Goal: Transaction & Acquisition: Purchase product/service

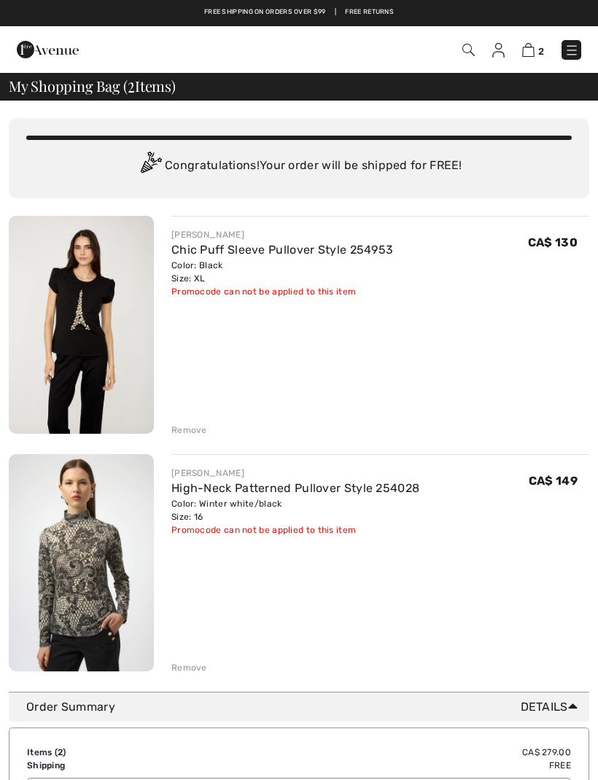
click at [102, 609] on img at bounding box center [81, 562] width 145 height 217
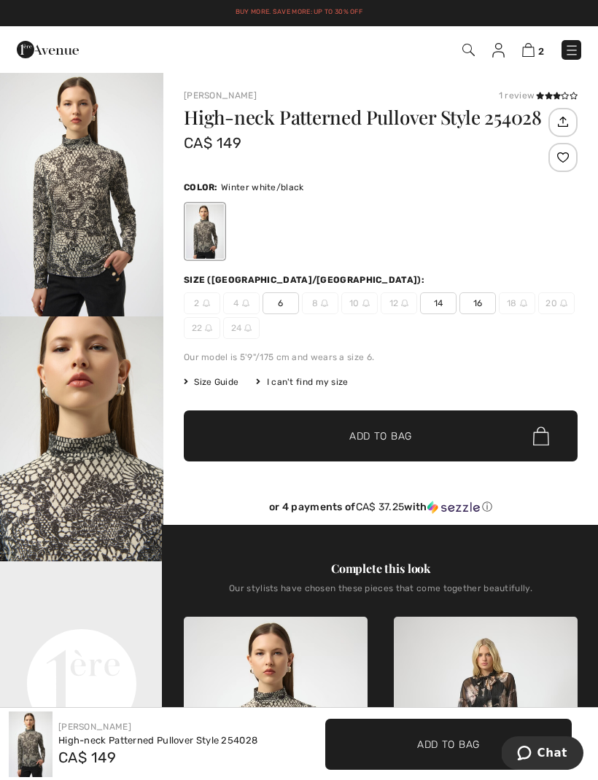
click at [510, 313] on span "18" at bounding box center [516, 303] width 36 height 22
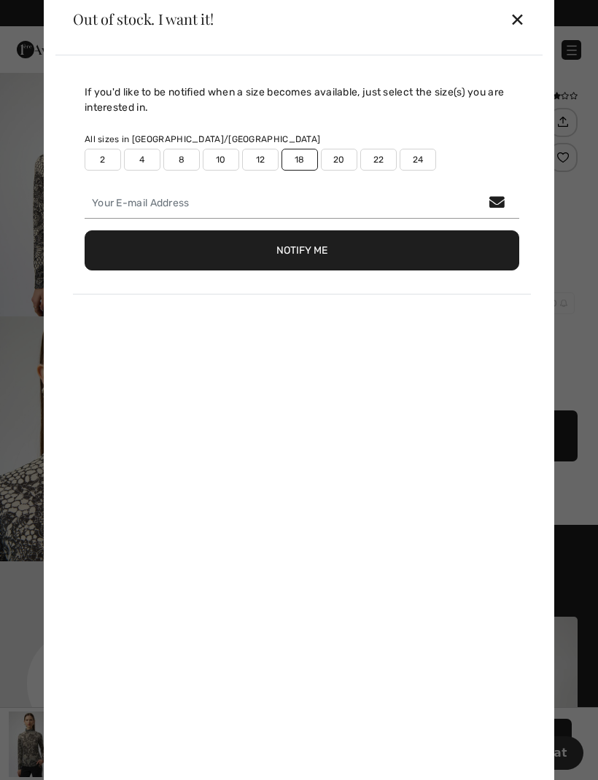
click at [516, 24] on div "✕" at bounding box center [516, 19] width 15 height 31
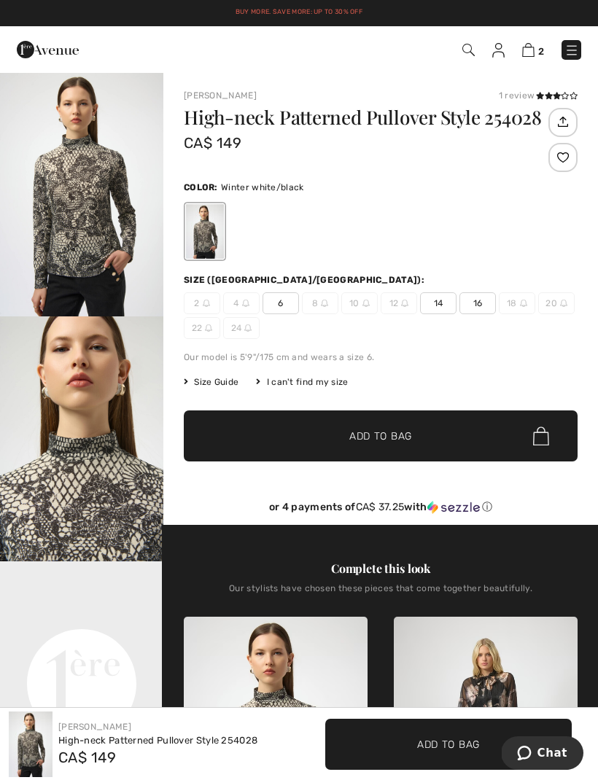
click at [523, 66] on div "2 Checkout 1 review" at bounding box center [299, 49] width 598 height 47
click at [523, 57] on img at bounding box center [528, 50] width 12 height 14
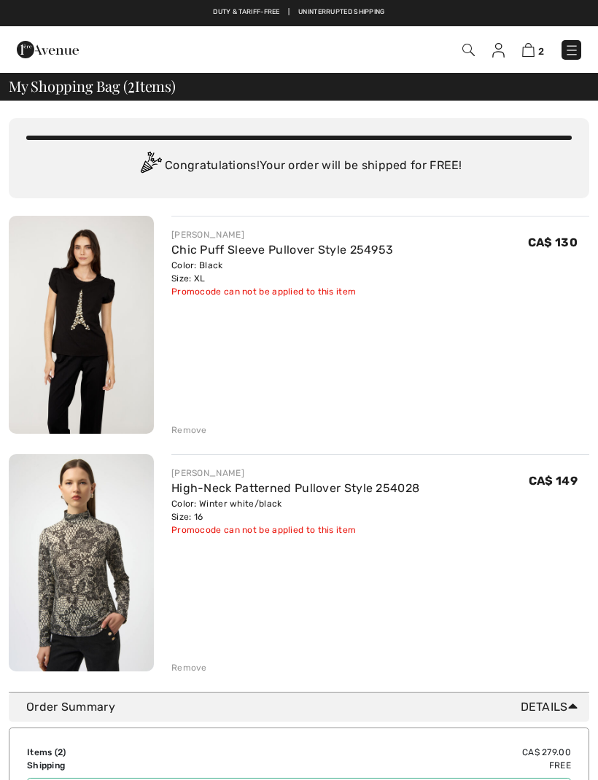
click at [95, 332] on img at bounding box center [81, 325] width 145 height 218
click at [93, 340] on img at bounding box center [81, 325] width 145 height 218
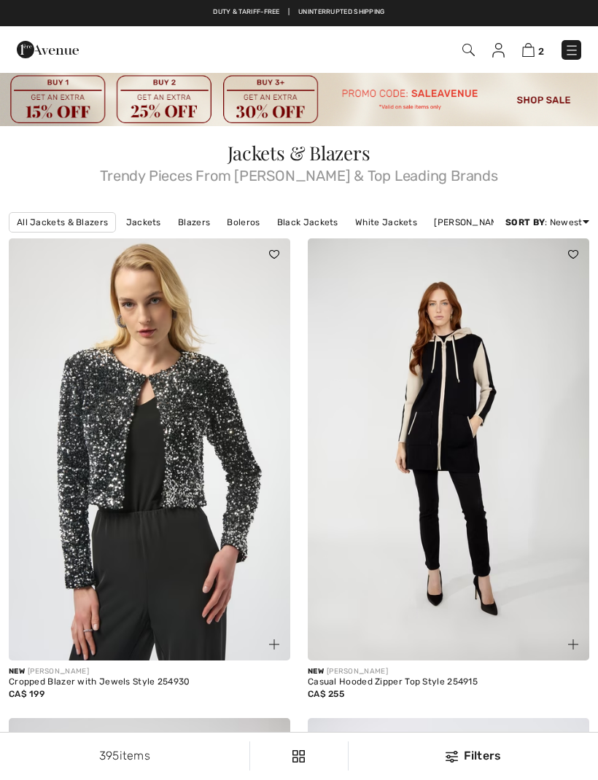
checkbox input "true"
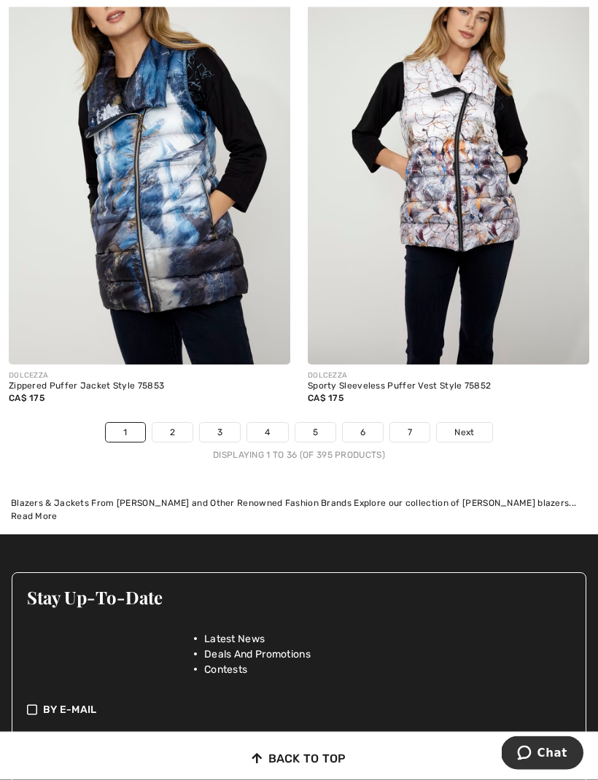
scroll to position [8803, 0]
click at [181, 426] on link "2" at bounding box center [172, 432] width 40 height 19
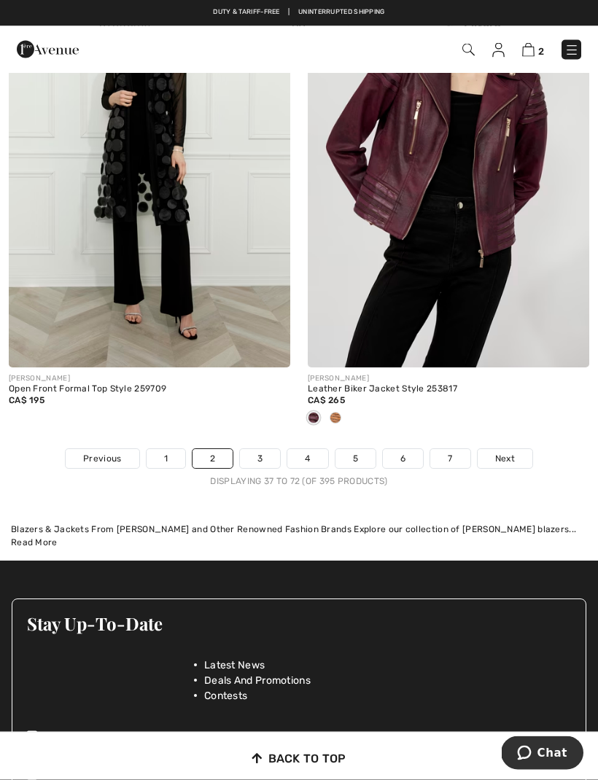
scroll to position [9048, 0]
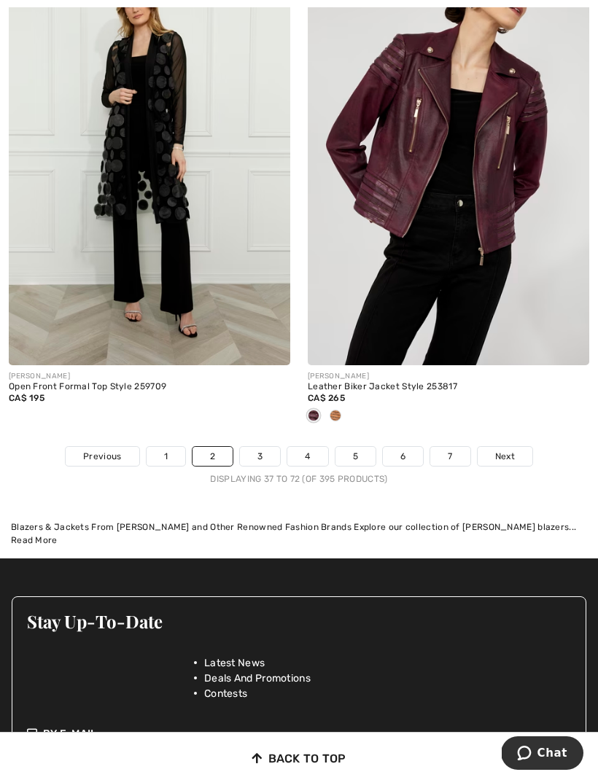
click at [261, 447] on link "3" at bounding box center [260, 456] width 40 height 19
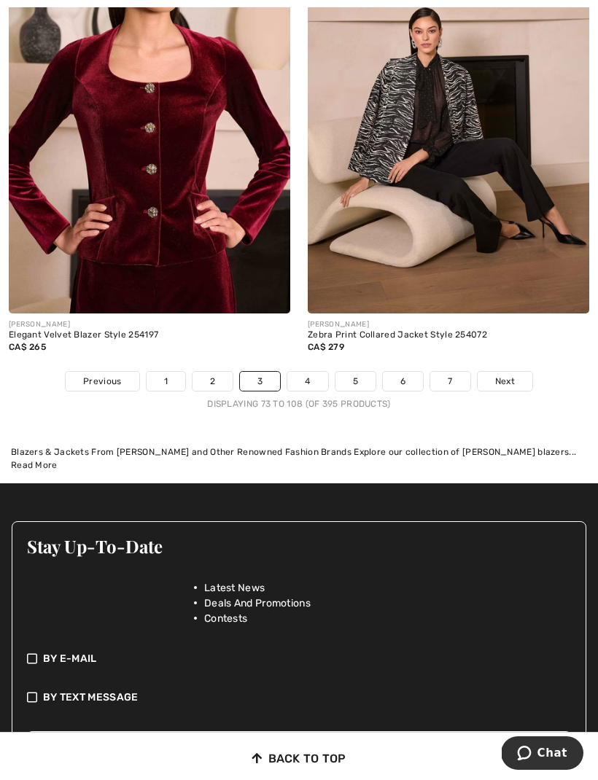
scroll to position [9179, 0]
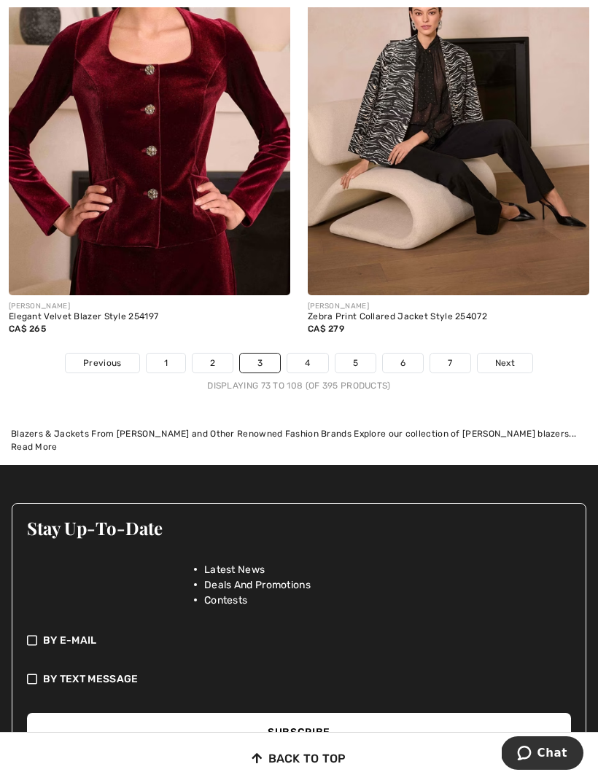
click at [312, 353] on link "4" at bounding box center [307, 362] width 40 height 19
click at [310, 353] on link "4" at bounding box center [307, 362] width 40 height 19
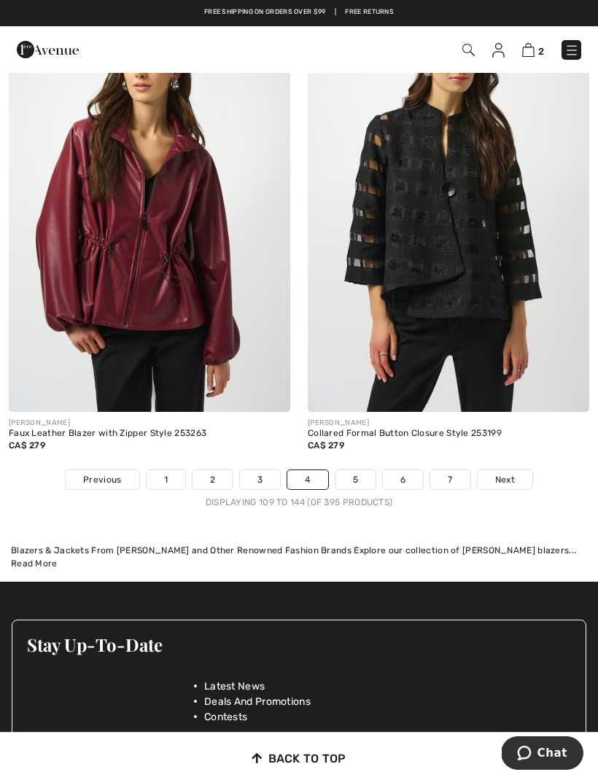
scroll to position [8775, 0]
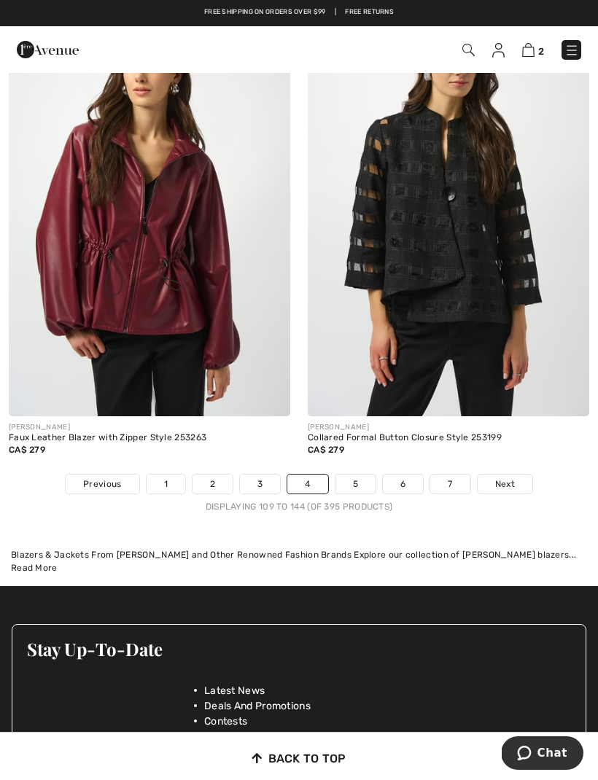
click at [361, 474] on link "5" at bounding box center [355, 483] width 40 height 19
click at [364, 474] on link "5" at bounding box center [355, 483] width 40 height 19
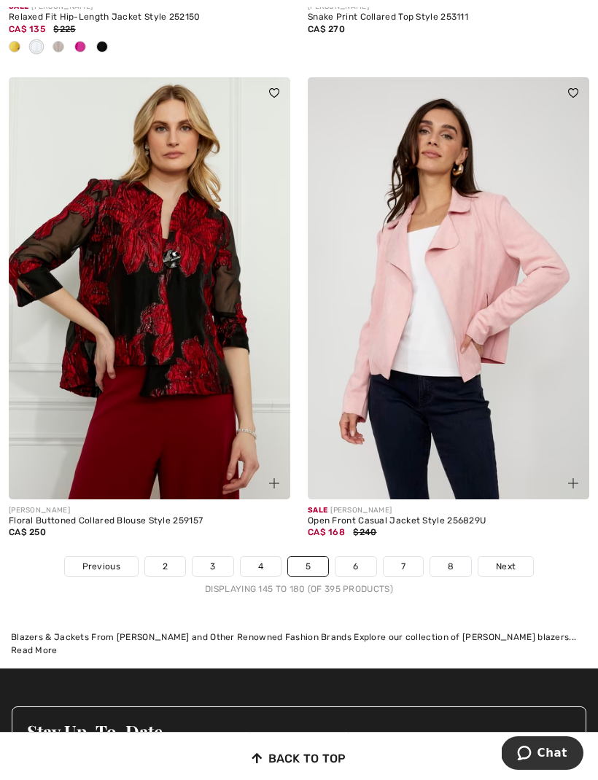
scroll to position [8886, 0]
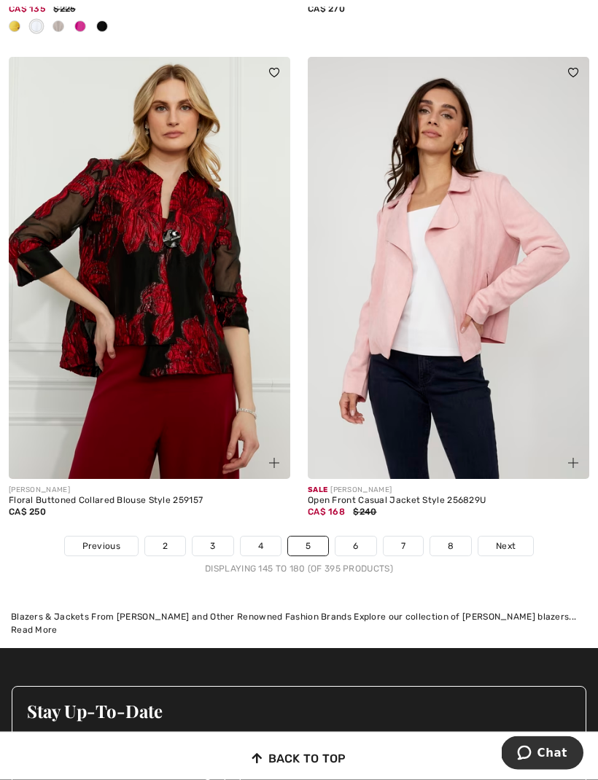
click at [364, 540] on link "6" at bounding box center [355, 546] width 40 height 19
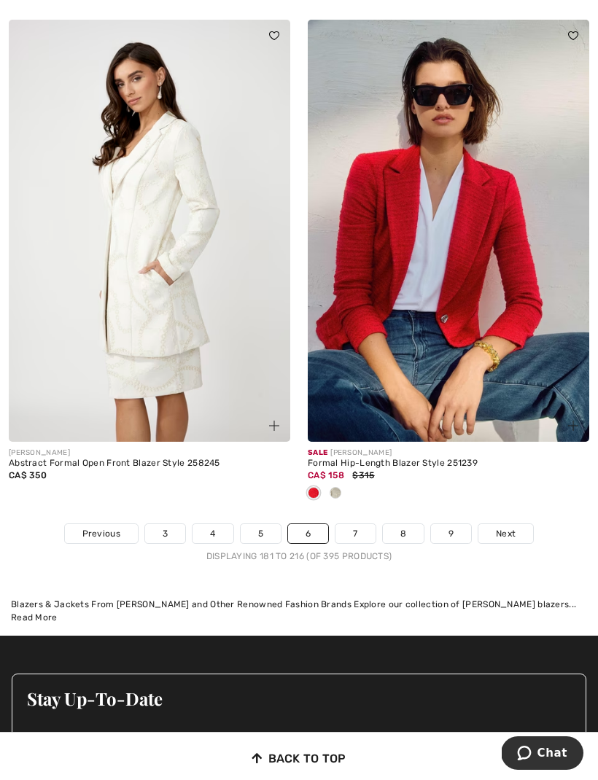
click at [347, 531] on link "7" at bounding box center [354, 533] width 39 height 19
click at [356, 524] on link "7" at bounding box center [354, 533] width 39 height 19
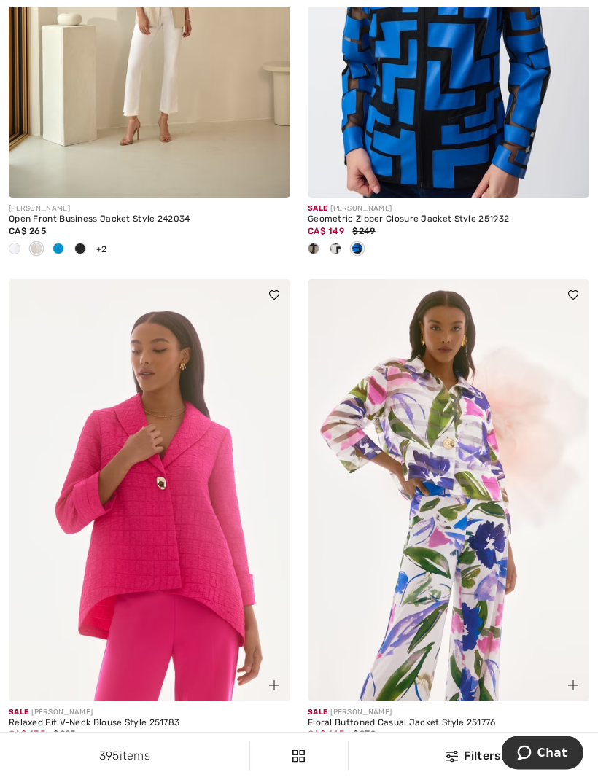
scroll to position [6524, 0]
